Goal: Find specific page/section: Find specific page/section

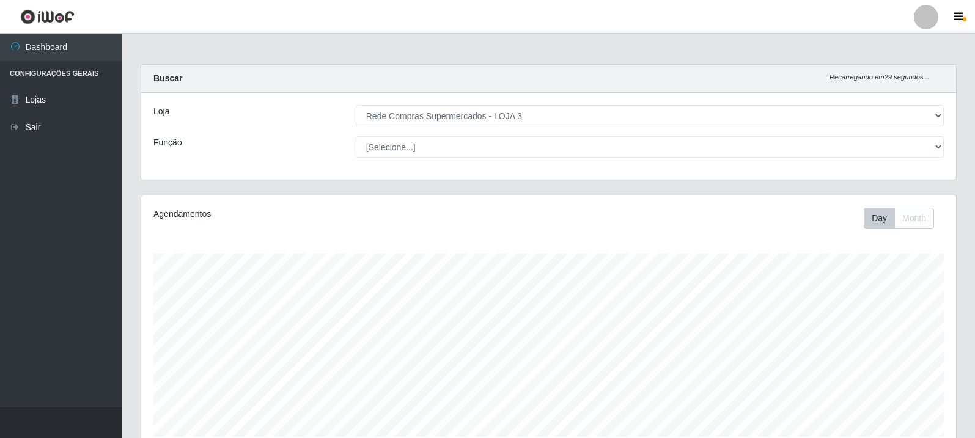
select select "162"
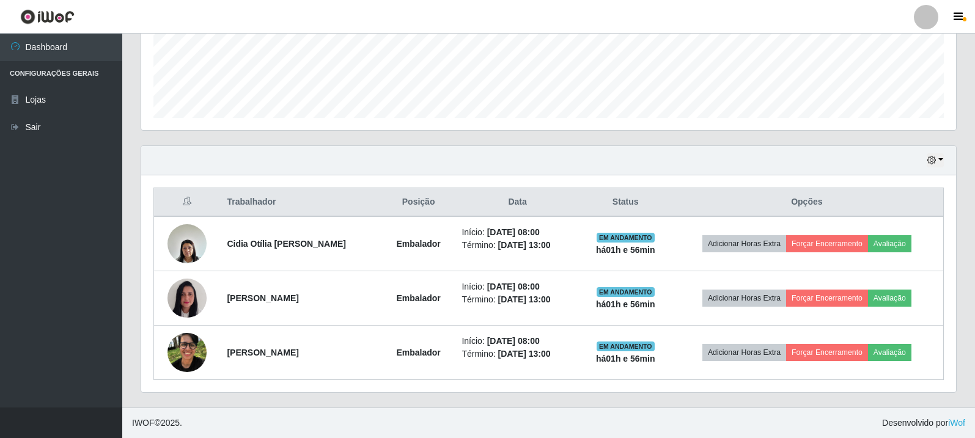
scroll to position [254, 815]
click at [957, 17] on icon "button" at bounding box center [958, 17] width 9 height 11
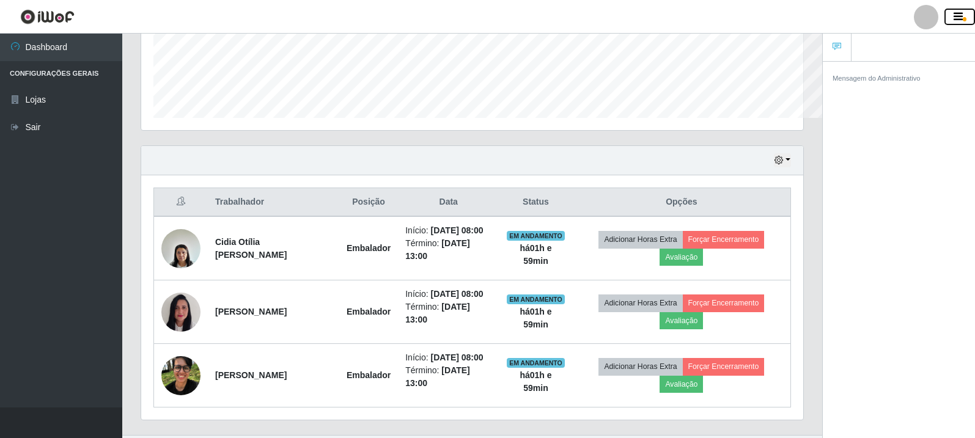
scroll to position [254, 662]
click at [957, 17] on icon "button" at bounding box center [958, 17] width 9 height 11
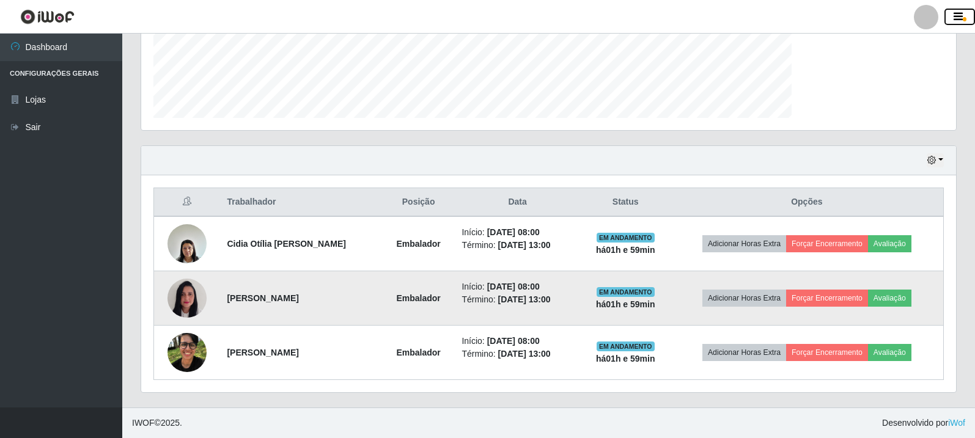
scroll to position [254, 815]
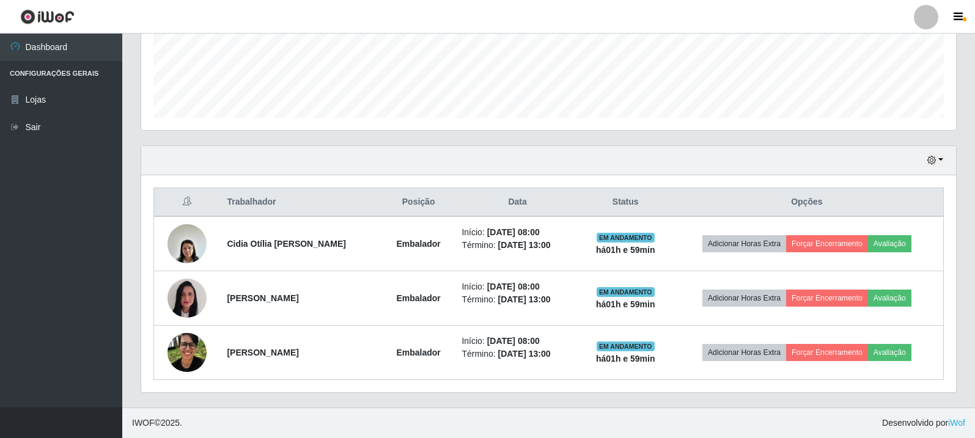
click at [666, 413] on footer "IWOF © 2025 . Desenvolvido por iWof" at bounding box center [548, 423] width 853 height 31
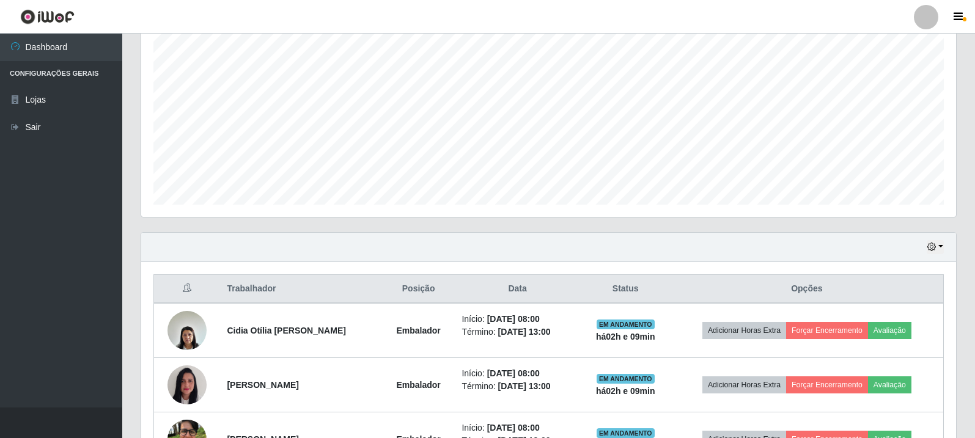
scroll to position [319, 0]
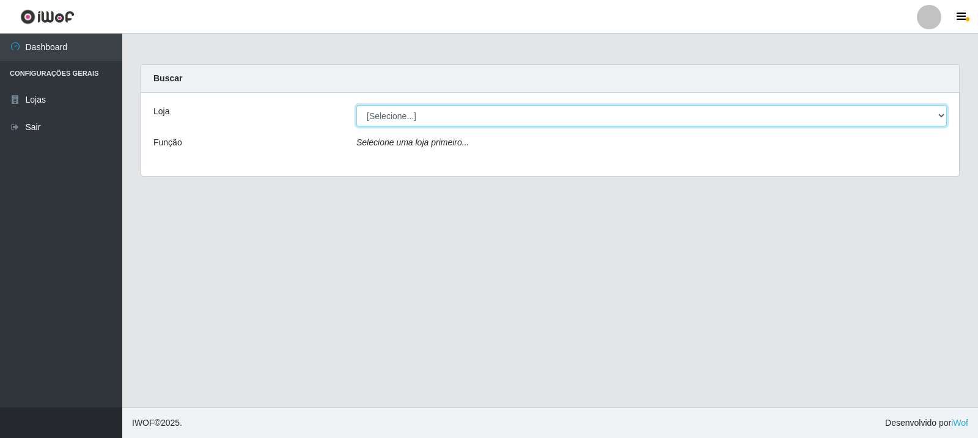
click at [520, 114] on select "[Selecione...] Rede Compras Supermercados - LOJA 3" at bounding box center [651, 115] width 591 height 21
select select "162"
click at [356, 105] on select "[Selecione...] Rede Compras Supermercados - LOJA 3" at bounding box center [651, 115] width 591 height 21
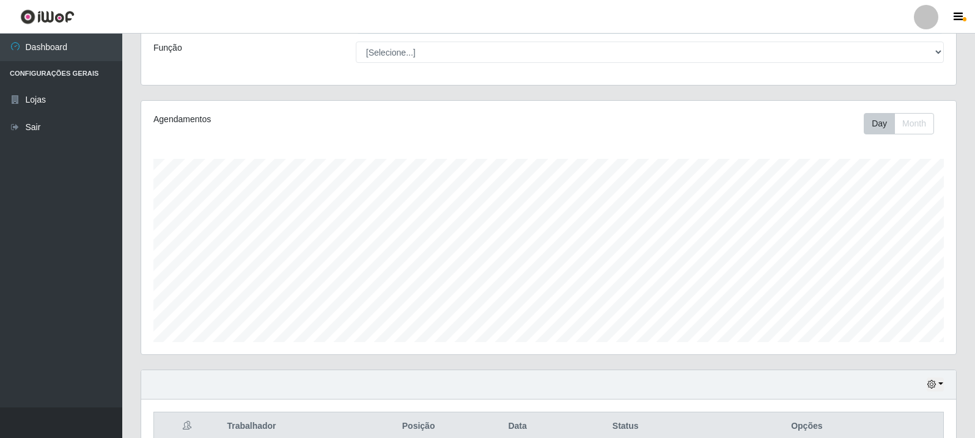
scroll to position [306, 0]
